Goal: Task Accomplishment & Management: Manage account settings

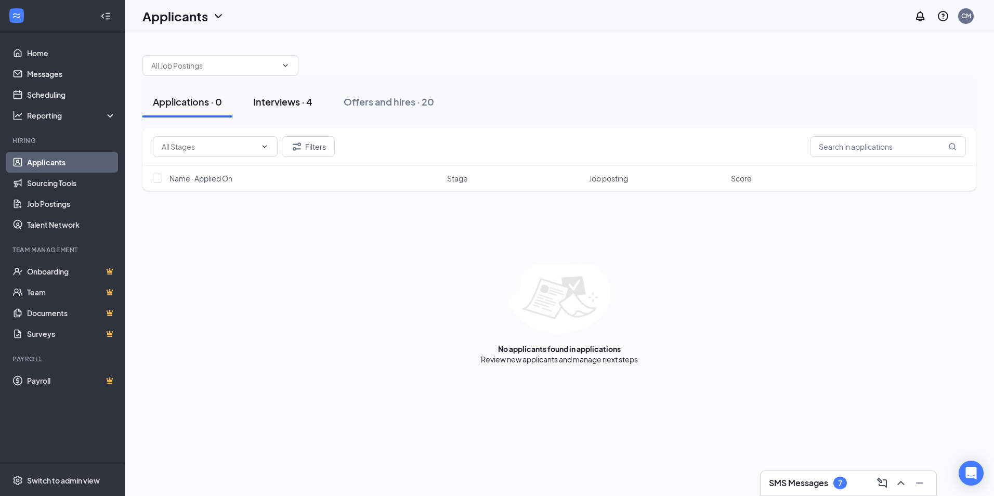
click at [300, 98] on div "Interviews · 4" at bounding box center [282, 101] width 59 height 13
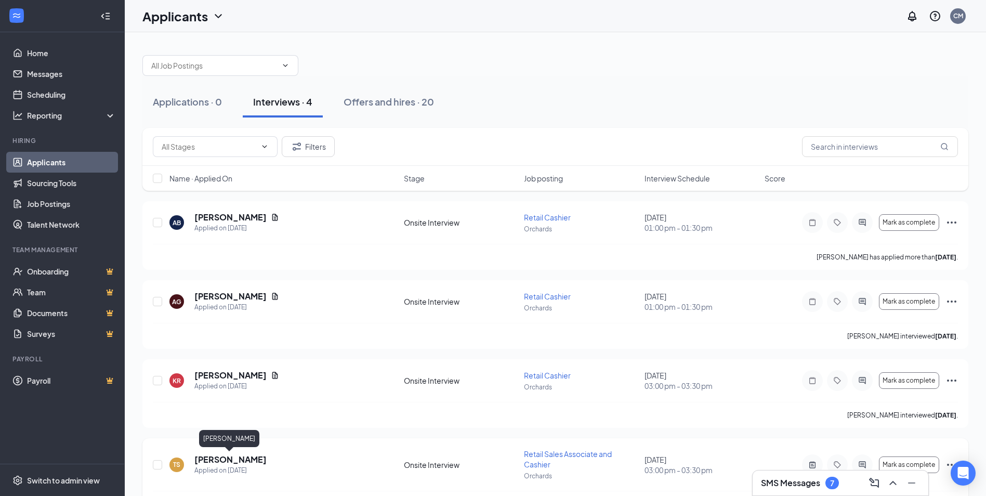
click at [248, 461] on h5 "[PERSON_NAME]" at bounding box center [230, 459] width 72 height 11
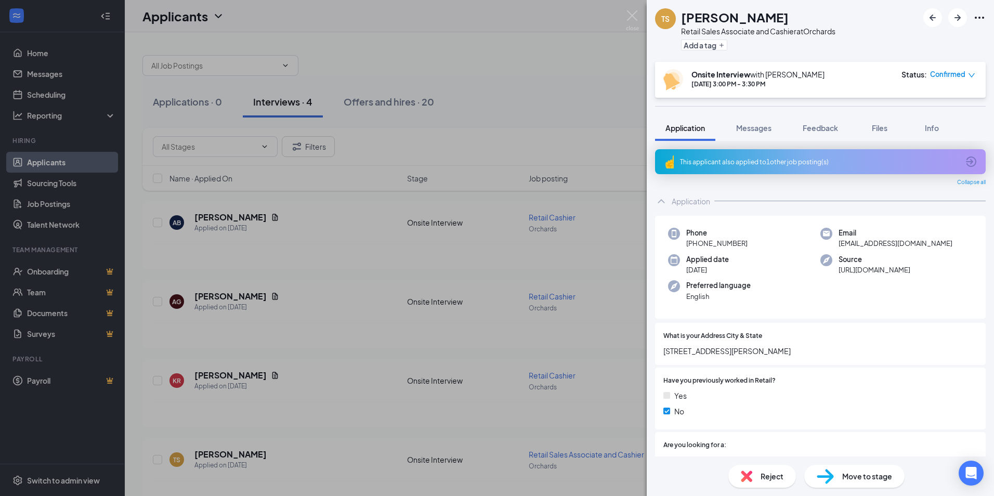
click at [596, 60] on div "TS Tristan Stogsdill Retail Sales Associate and Cashier at Orchards Add a tag O…" at bounding box center [497, 248] width 994 height 496
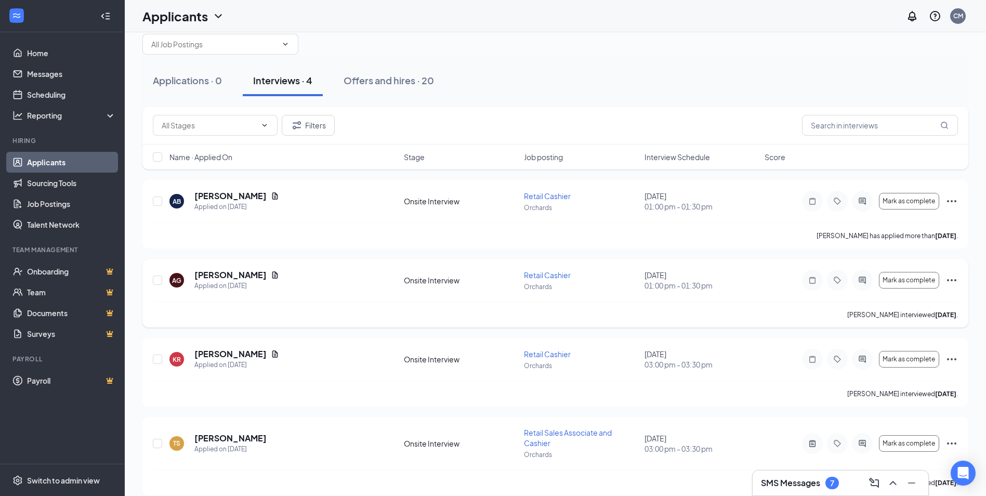
scroll to position [33, 0]
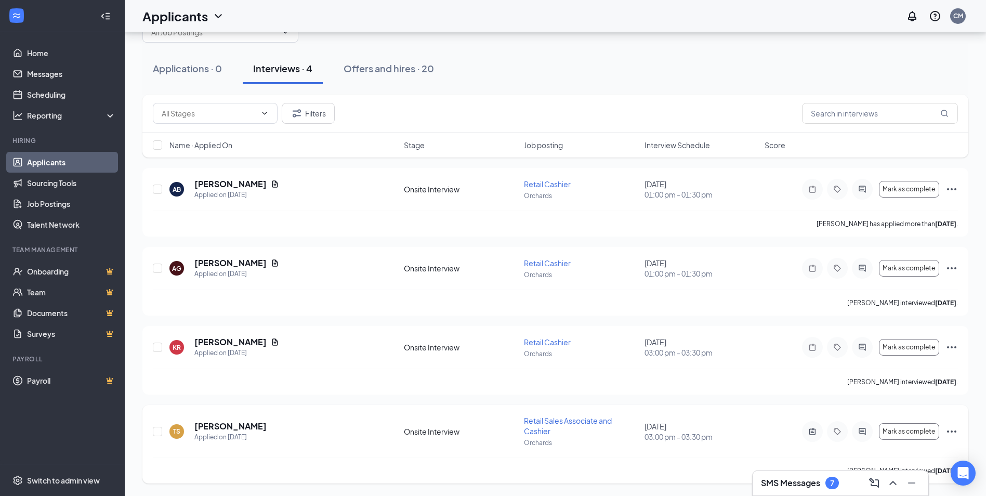
click at [952, 432] on icon "Ellipses" at bounding box center [951, 432] width 9 height 2
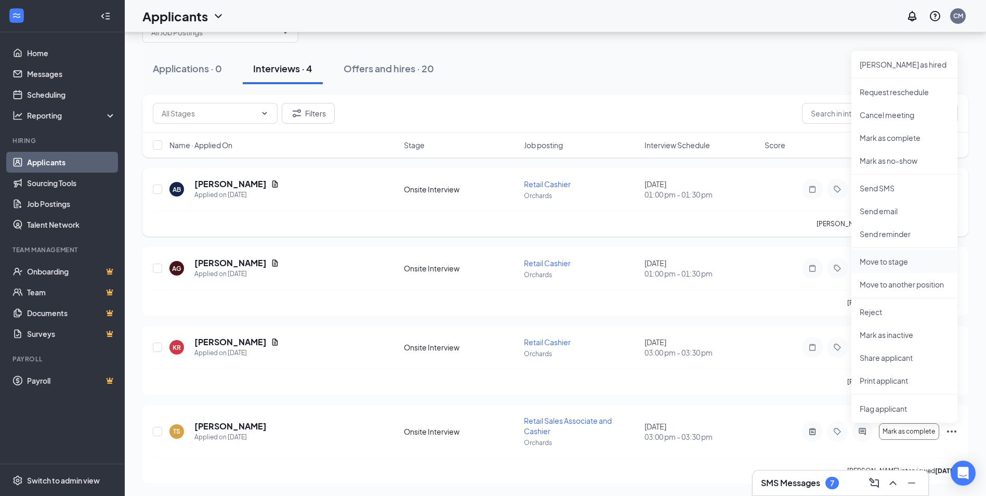
click at [876, 262] on p "Move to stage" at bounding box center [904, 261] width 89 height 10
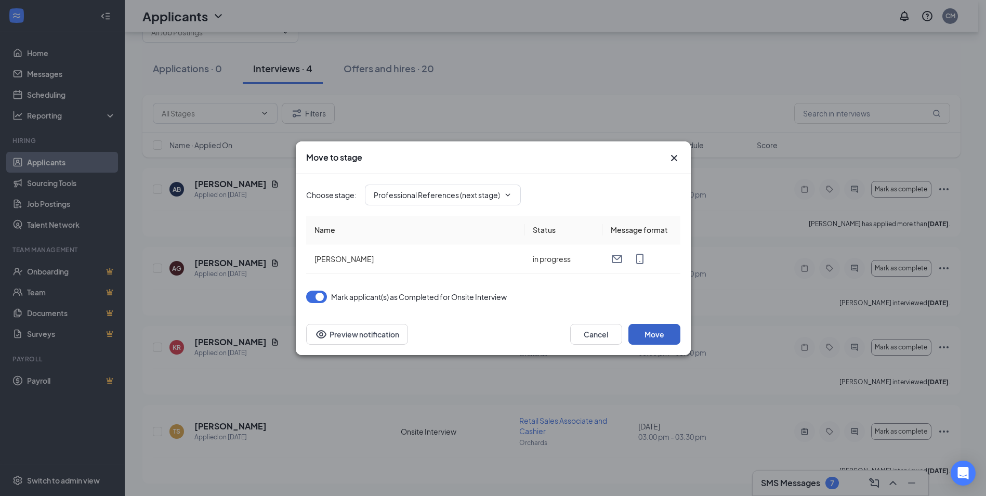
click at [660, 335] on button "Move" at bounding box center [655, 334] width 52 height 21
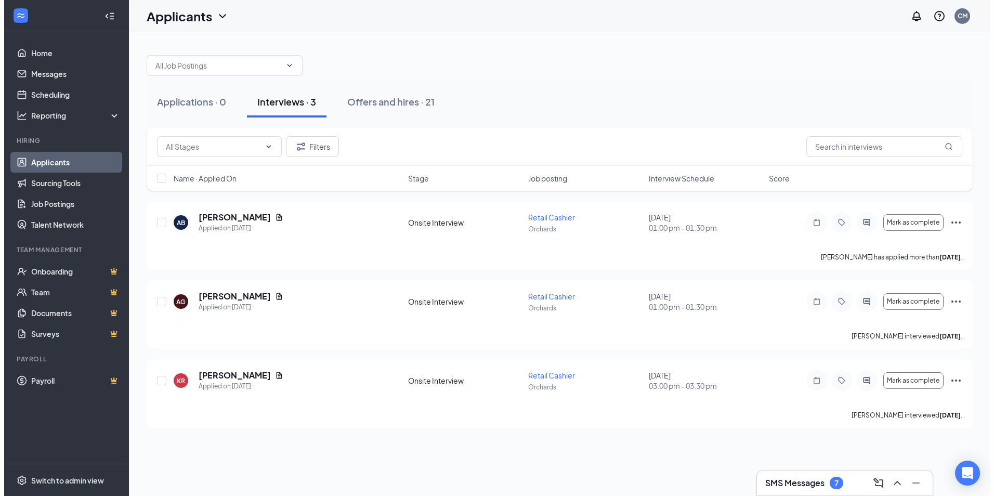
scroll to position [0, 0]
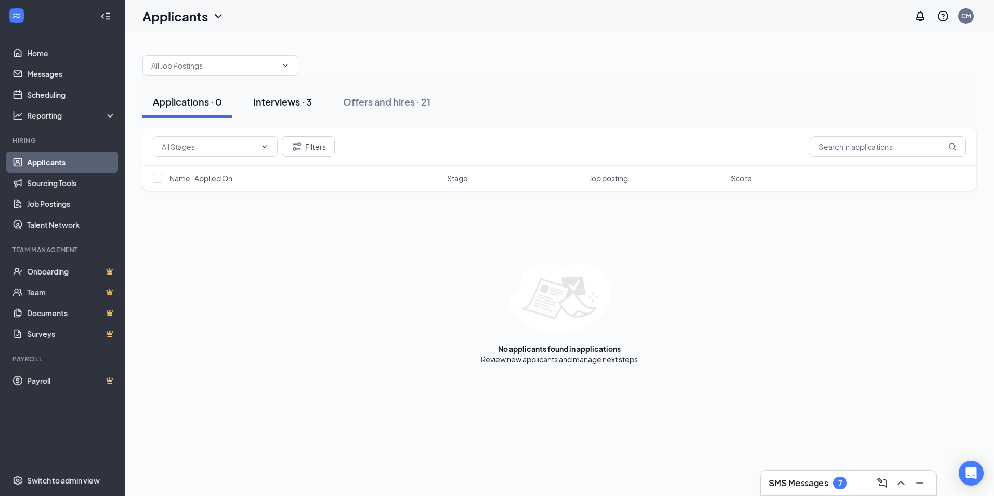
click at [302, 103] on div "Interviews · 3" at bounding box center [282, 101] width 59 height 13
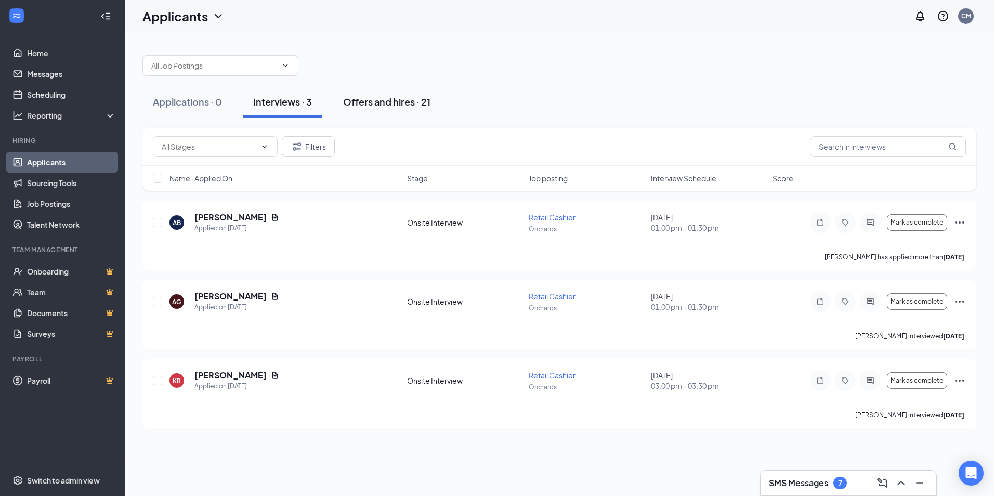
click at [369, 102] on div "Offers and hires · 21" at bounding box center [386, 101] width 87 height 13
